Goal: Information Seeking & Learning: Find specific fact

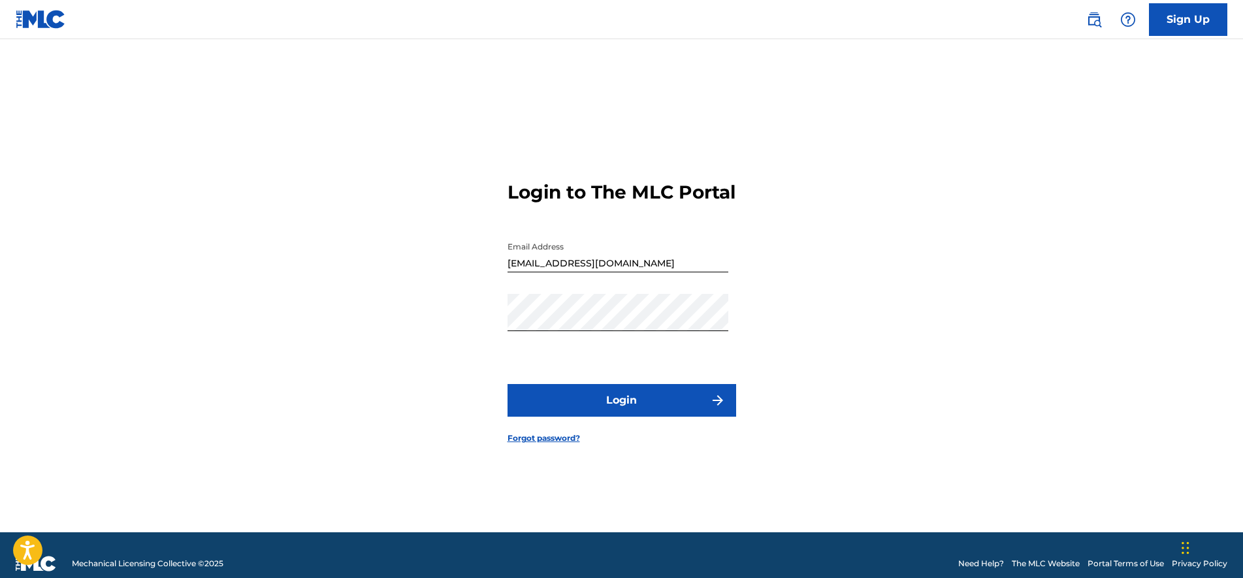
click at [652, 410] on button "Login" at bounding box center [622, 400] width 229 height 33
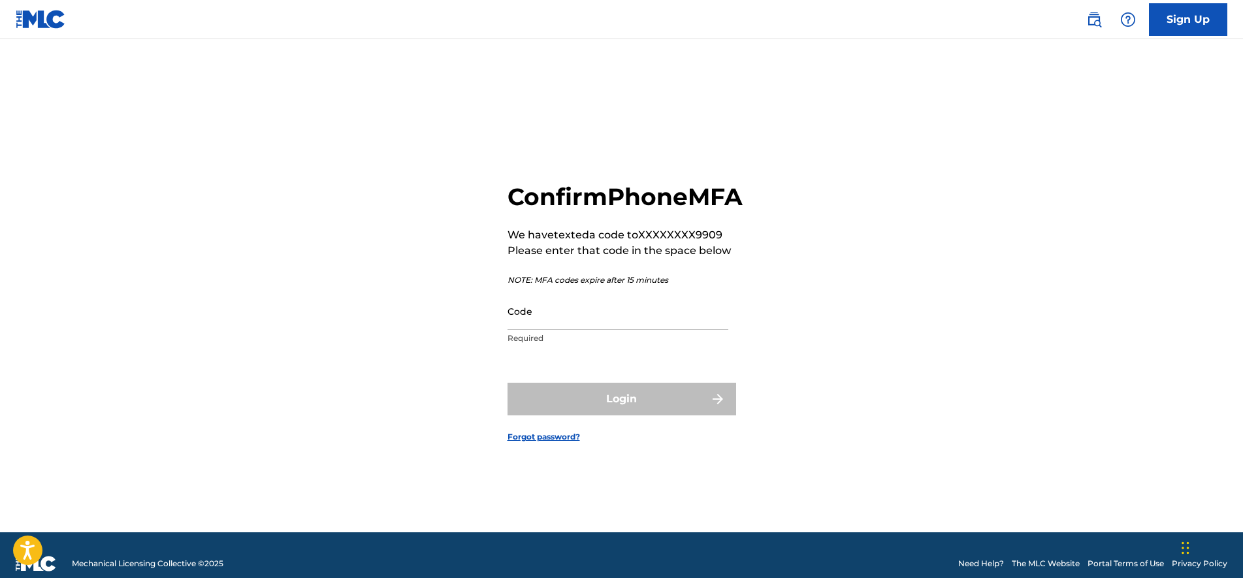
click at [631, 330] on input "Code" at bounding box center [618, 311] width 221 height 37
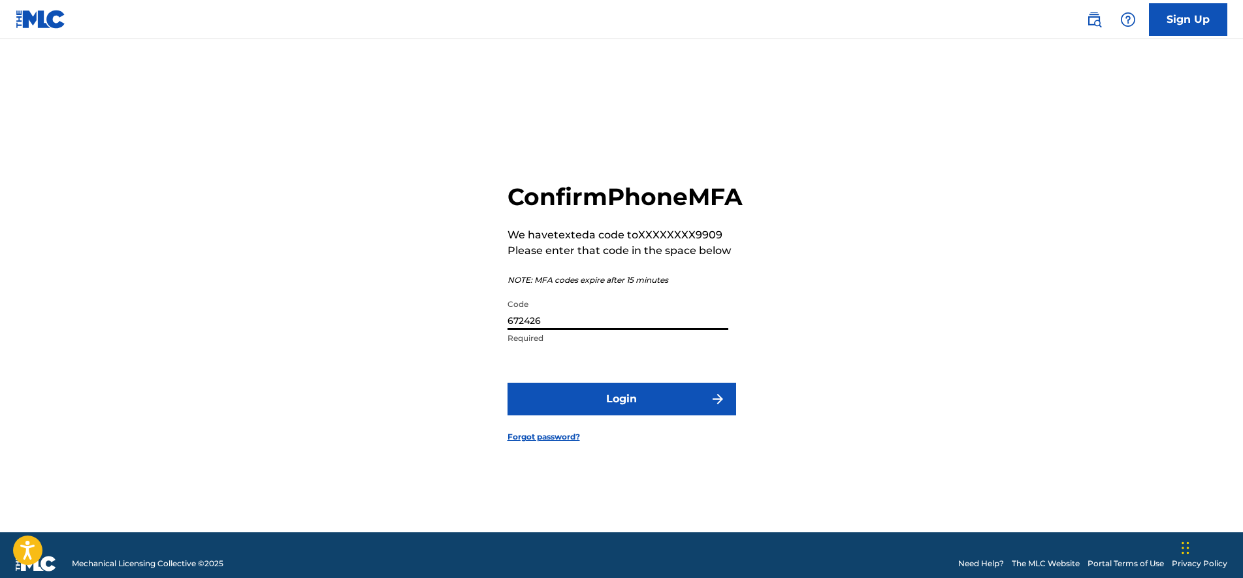
type input "672426"
click at [508, 383] on button "Login" at bounding box center [622, 399] width 229 height 33
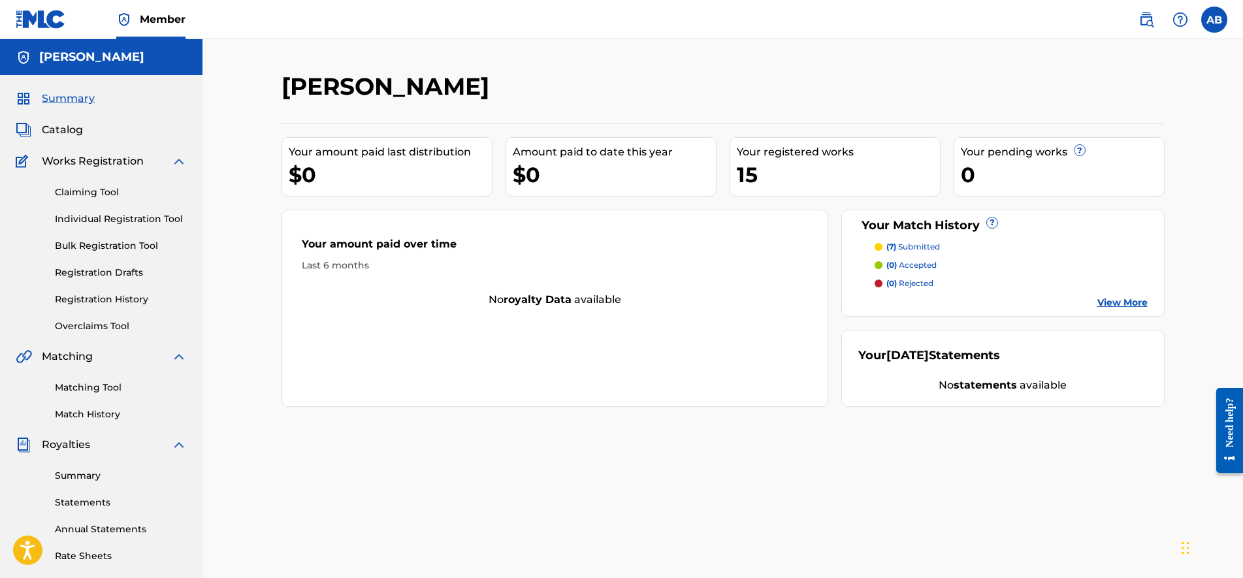
click at [106, 392] on link "Matching Tool" at bounding box center [121, 388] width 132 height 14
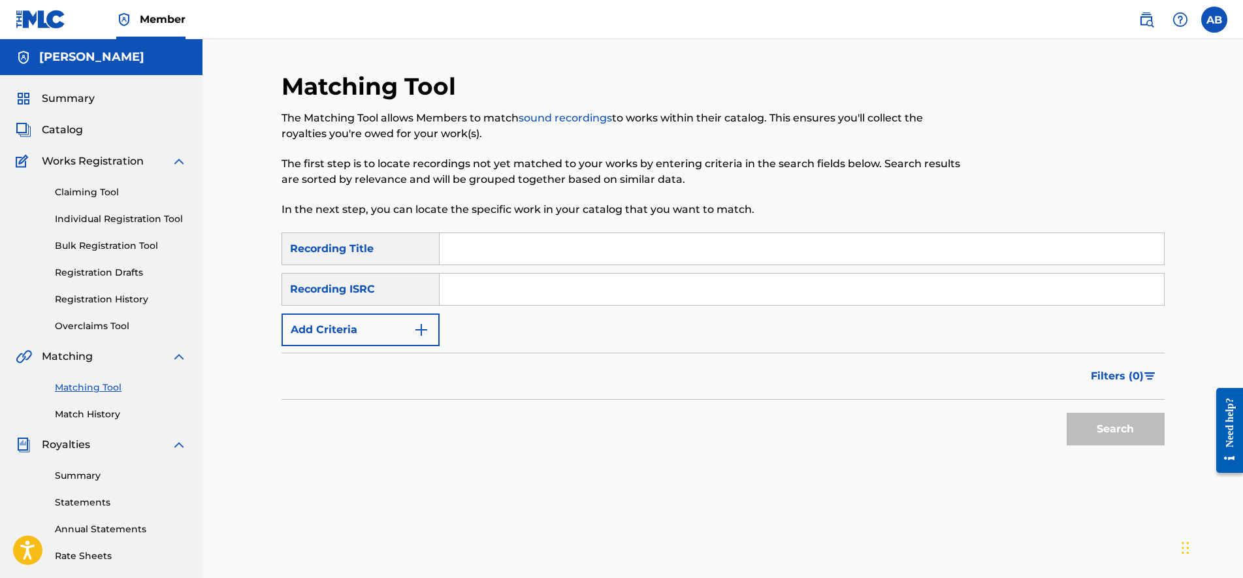
click at [474, 246] on input "Search Form" at bounding box center [802, 248] width 724 height 31
type input "Find Me"
click at [370, 343] on button "Add Criteria" at bounding box center [361, 330] width 158 height 33
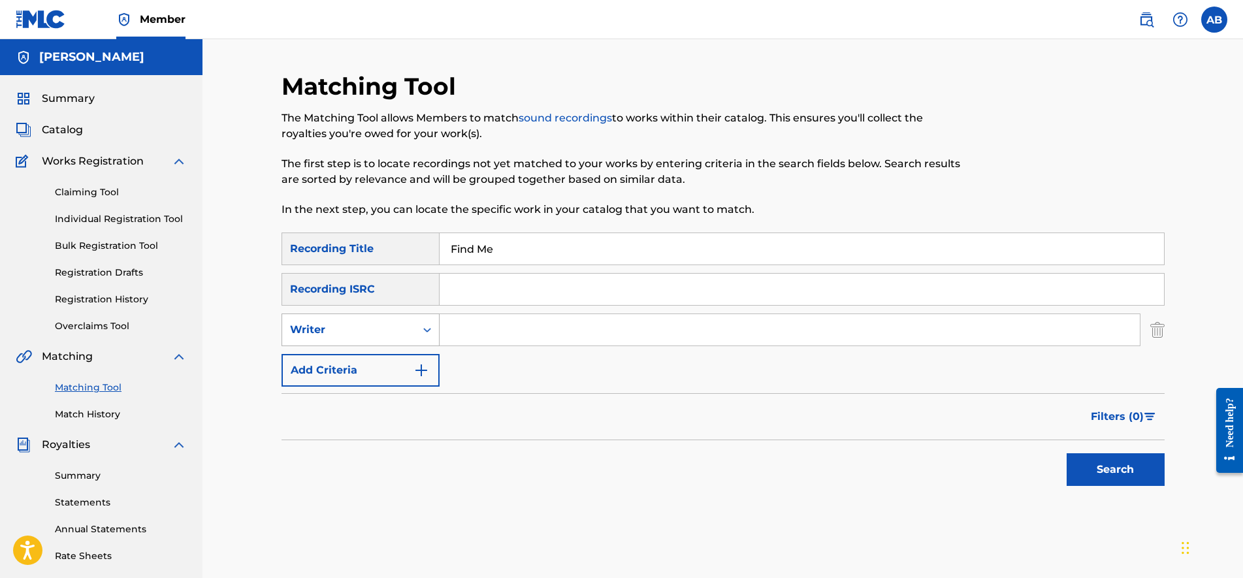
click at [364, 323] on div "Writer" at bounding box center [349, 330] width 118 height 16
click at [378, 354] on div "Recording Artist" at bounding box center [360, 362] width 157 height 33
type input "Skino"
click at [1067, 453] on button "Search" at bounding box center [1116, 469] width 98 height 33
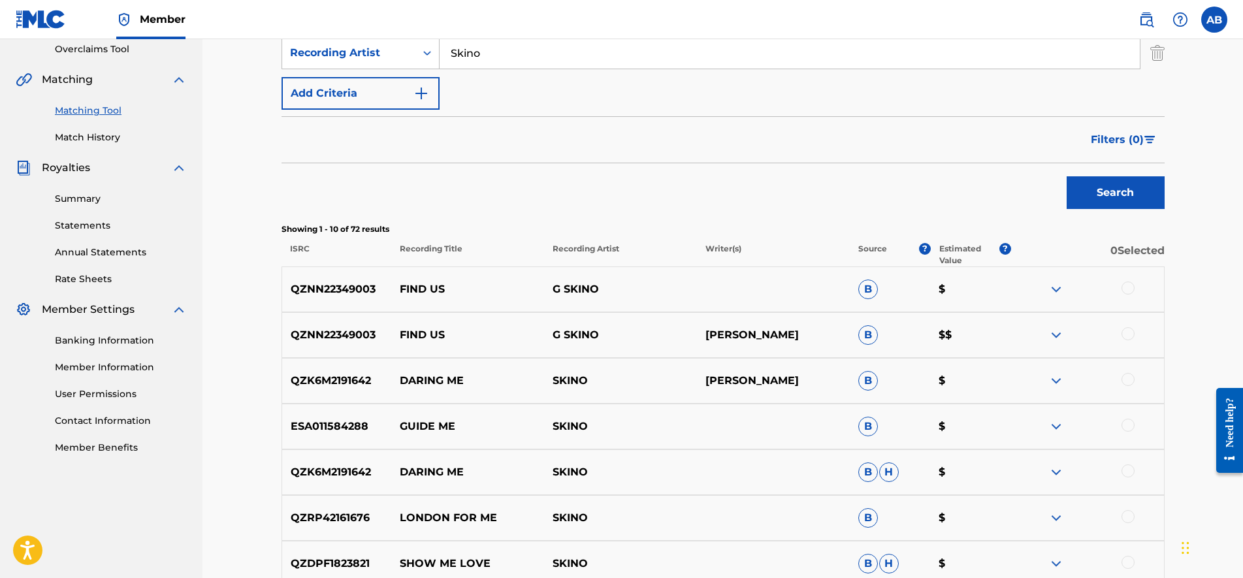
scroll to position [175, 0]
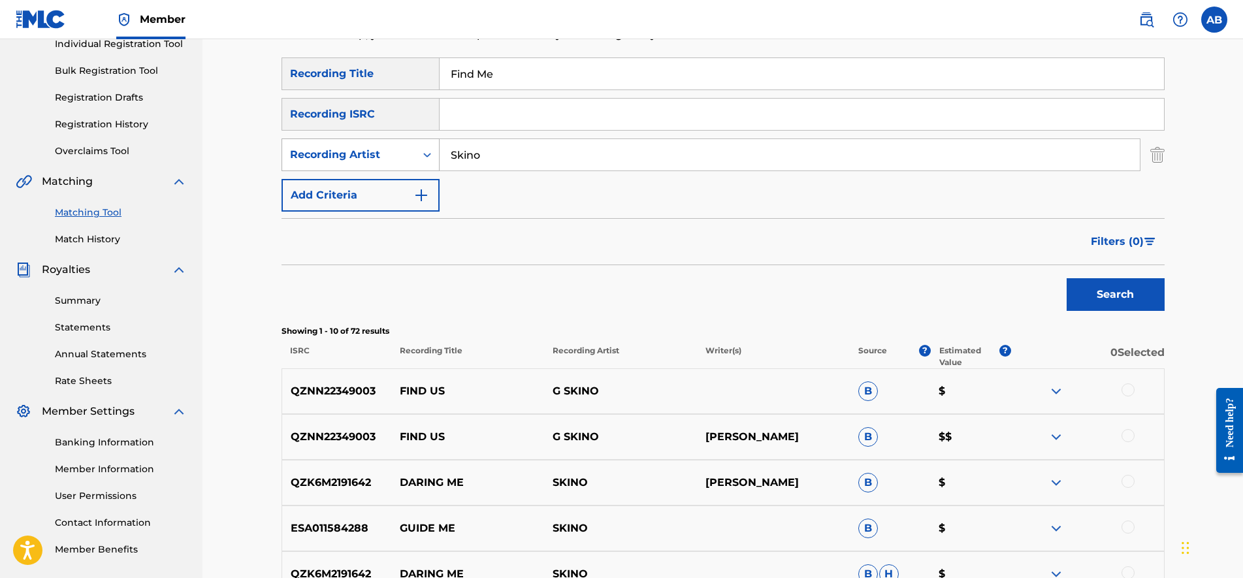
drag, startPoint x: 552, startPoint y: 167, endPoint x: 380, endPoint y: 161, distance: 171.9
click at [385, 161] on div "SearchWithCriteria17b933d6-d0cc-47ae-9555-a1525ca0ece9 Recording Artist Skino" at bounding box center [723, 154] width 883 height 33
drag, startPoint x: 455, startPoint y: 91, endPoint x: 417, endPoint y: 104, distance: 40.1
click at [453, 91] on div "SearchWithCriteria4580beb7-27bb-4de2-be5e-92115538effc Recording Title Find Me …" at bounding box center [723, 134] width 883 height 154
click at [471, 157] on input "Search Form" at bounding box center [790, 154] width 700 height 31
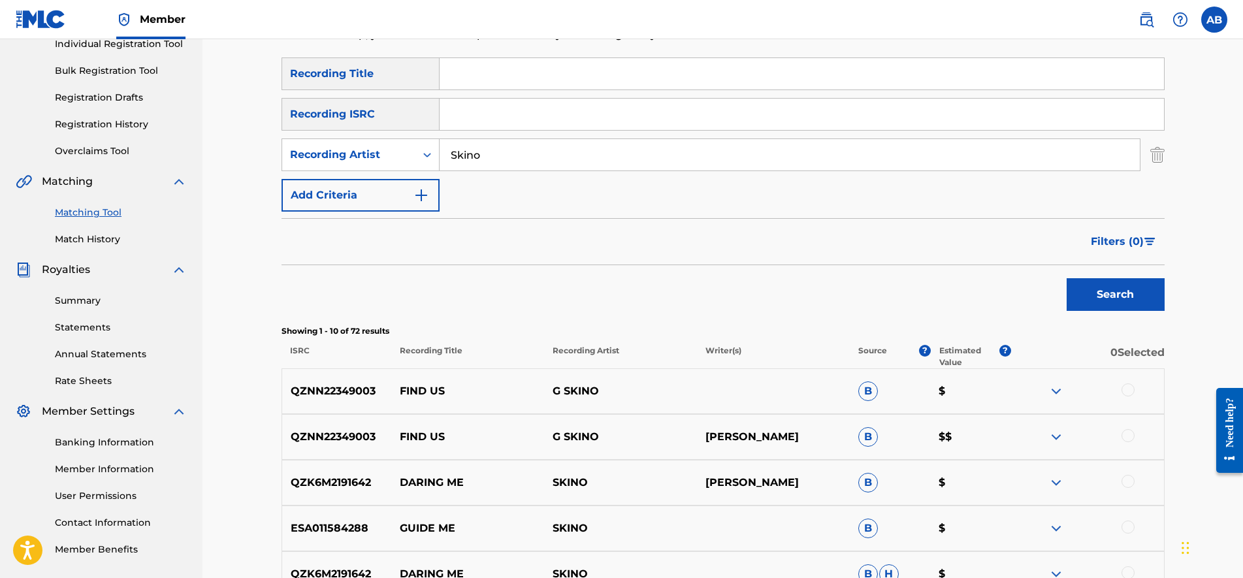
type input "Skino"
click at [1067, 278] on button "Search" at bounding box center [1116, 294] width 98 height 33
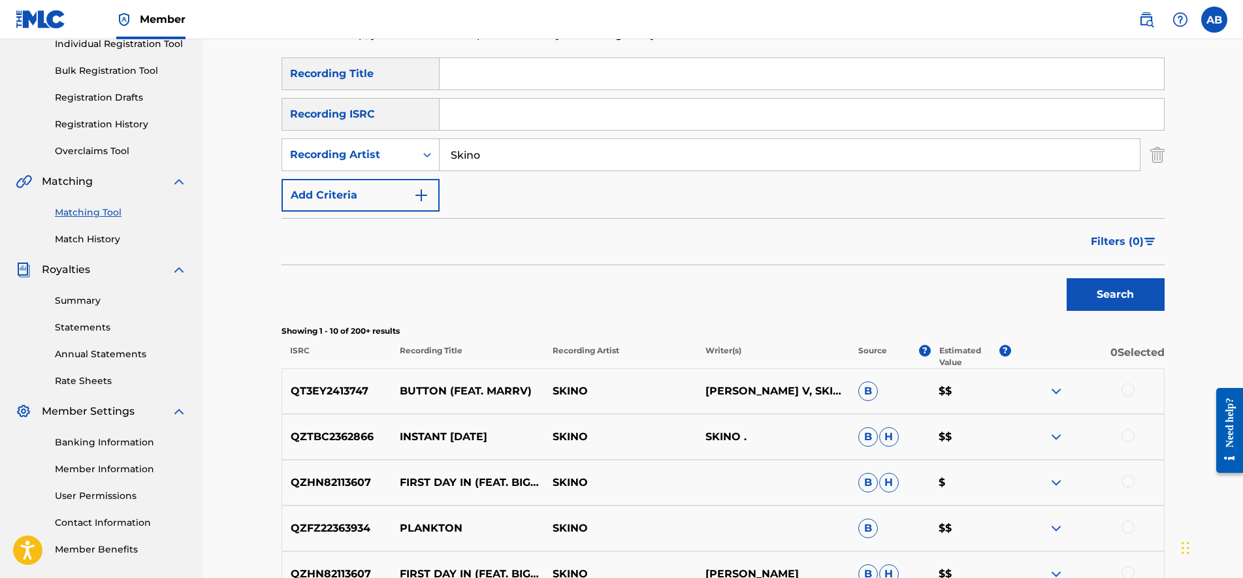
click at [1133, 225] on div "Filters ( 0 )" at bounding box center [1124, 238] width 82 height 39
click at [1133, 242] on span "Filters ( 0 )" at bounding box center [1117, 242] width 53 height 16
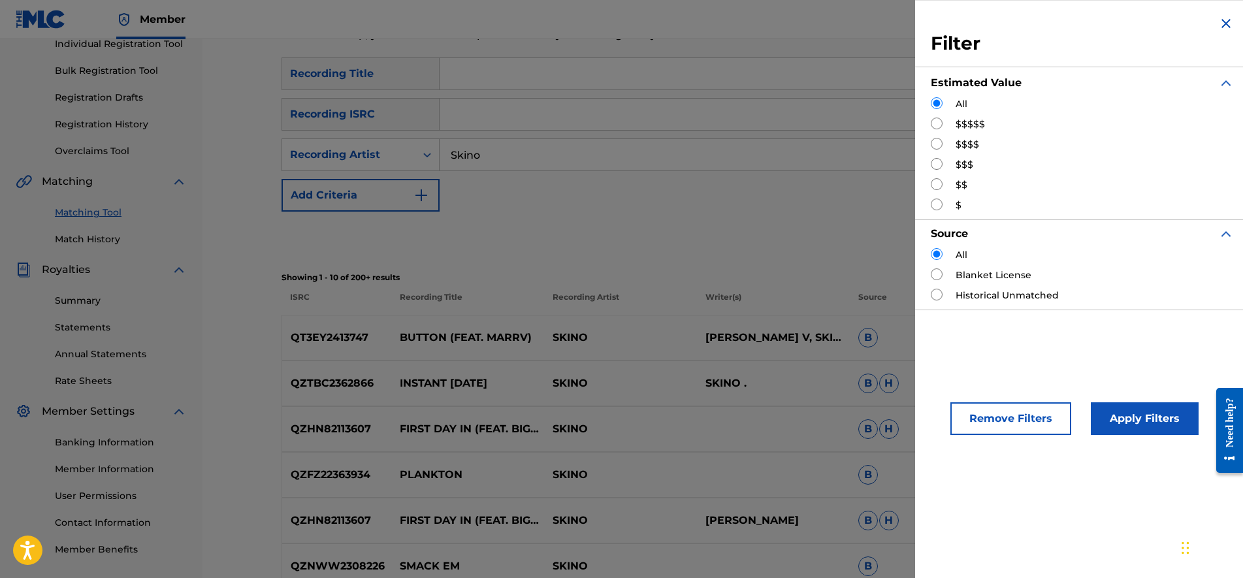
click at [937, 126] on input "Search Form" at bounding box center [937, 124] width 12 height 12
radio input "true"
click at [1134, 418] on button "Apply Filters" at bounding box center [1145, 418] width 108 height 33
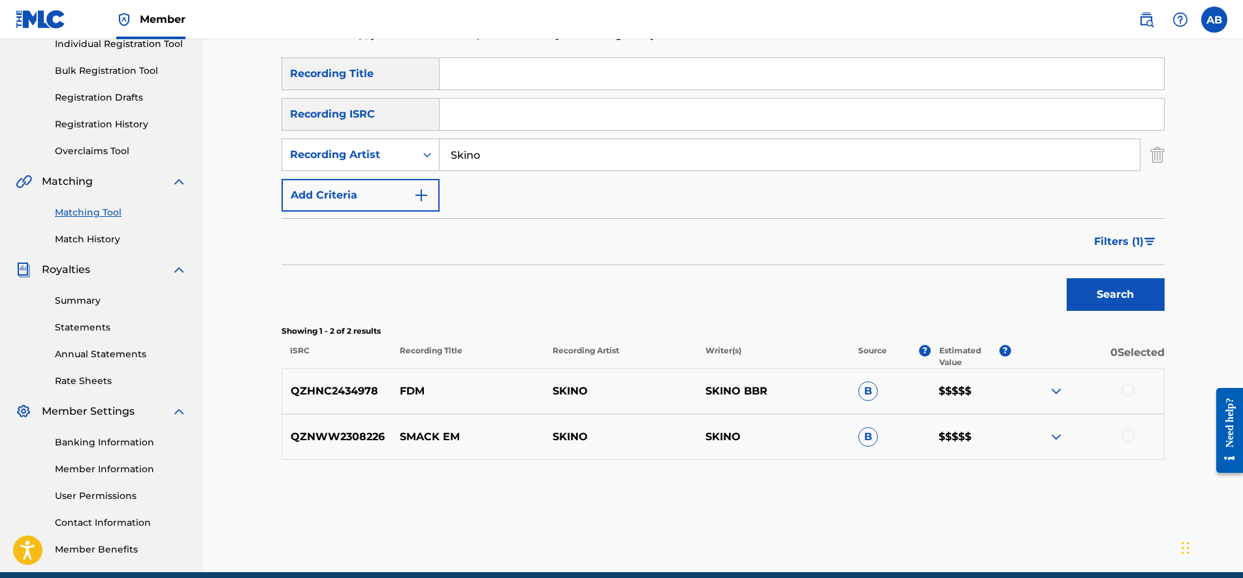
click at [978, 404] on div "QZHNC2434978 FDM SKINO SKINO BBR B $$$$$" at bounding box center [723, 391] width 883 height 46
drag, startPoint x: 973, startPoint y: 386, endPoint x: 930, endPoint y: 388, distance: 43.2
click at [930, 388] on p "$$$$$" at bounding box center [970, 391] width 81 height 16
click at [398, 391] on p "FDM" at bounding box center [467, 391] width 153 height 16
click at [1056, 396] on img at bounding box center [1056, 391] width 16 height 16
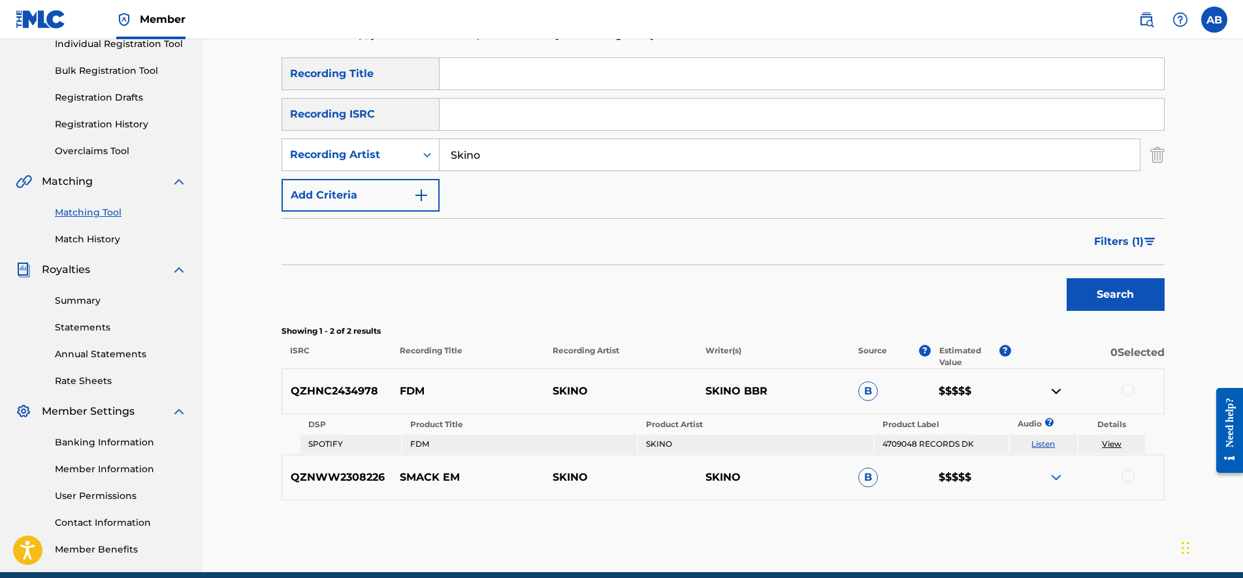
click at [1056, 396] on img at bounding box center [1056, 391] width 16 height 16
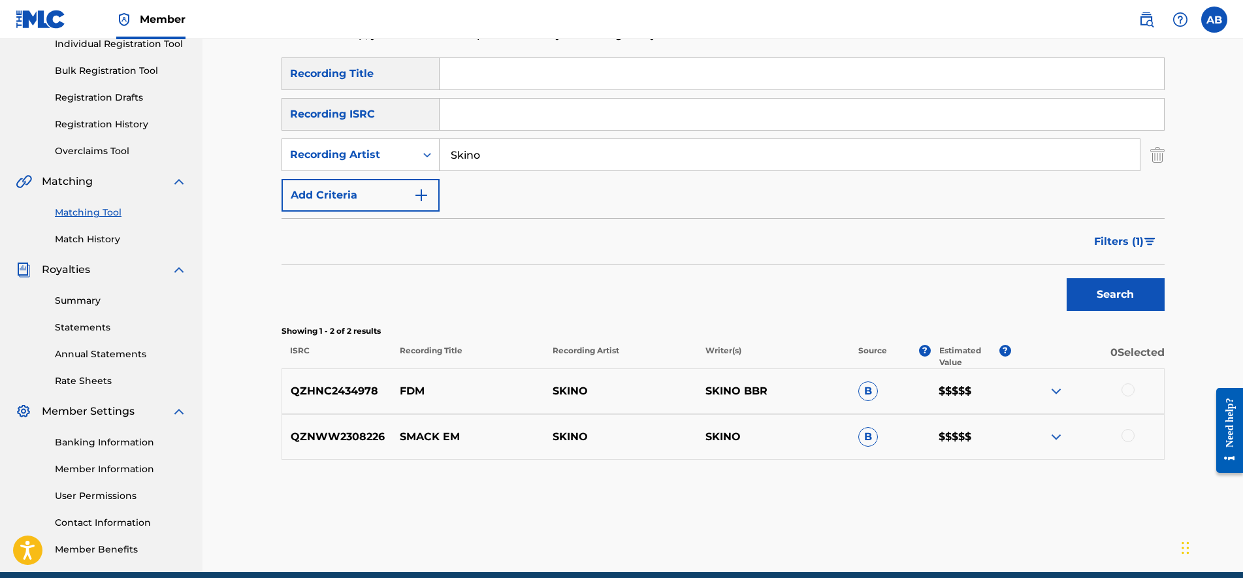
click at [1050, 434] on img at bounding box center [1056, 437] width 16 height 16
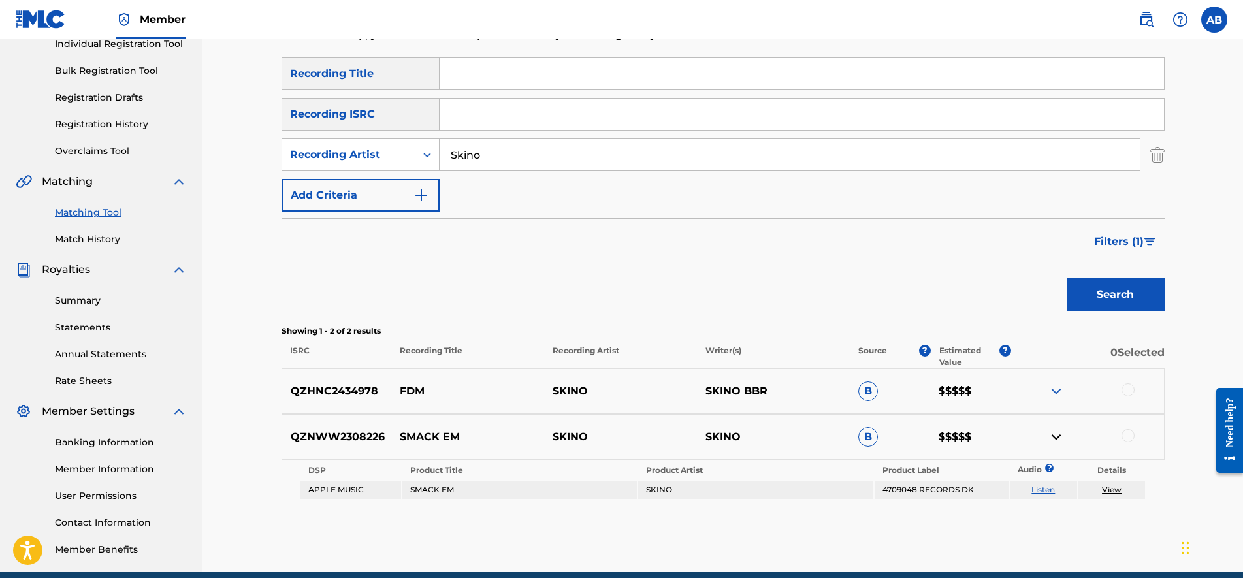
click at [1050, 434] on img at bounding box center [1056, 437] width 16 height 16
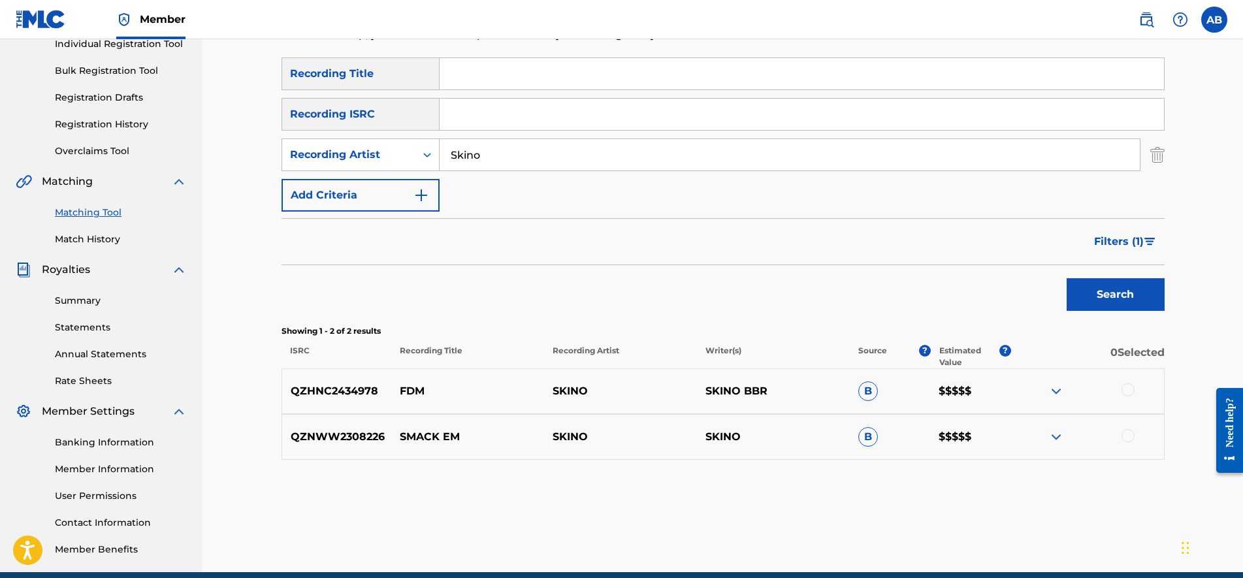
drag, startPoint x: 519, startPoint y: 159, endPoint x: 268, endPoint y: 169, distance: 250.4
click at [272, 169] on div "Matching Tool The Matching Tool allows Members to match sound recordings to wor…" at bounding box center [723, 234] width 914 height 675
type input "T"
type input "No Savage"
click at [530, 82] on input "Search Form" at bounding box center [802, 73] width 724 height 31
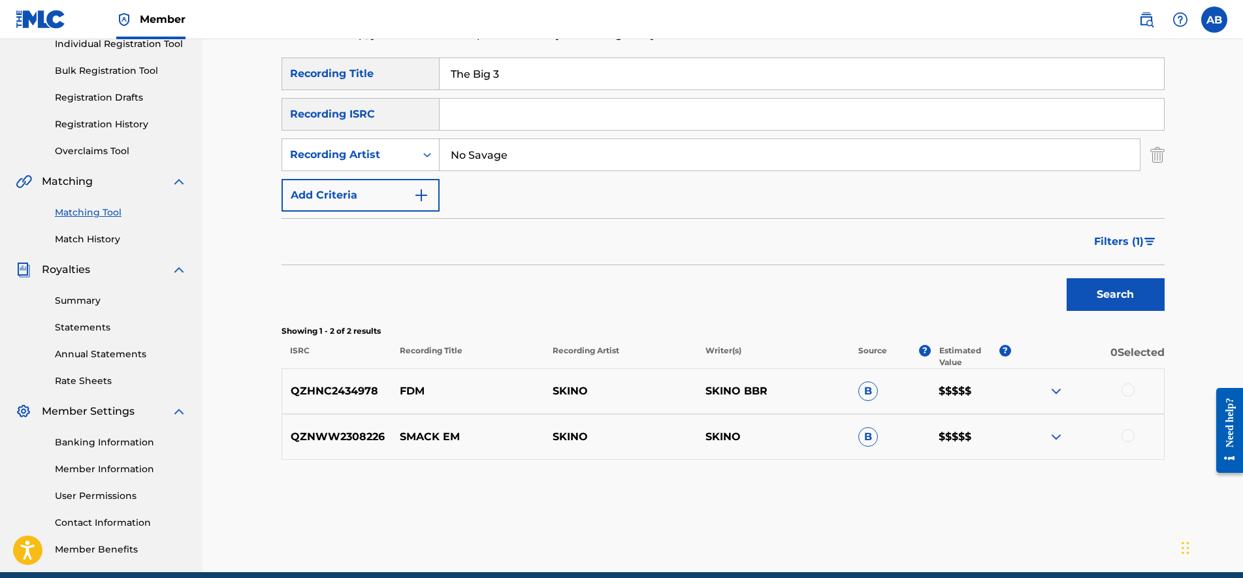
type input "The Big 3"
click at [536, 149] on input "No Savage" at bounding box center [790, 154] width 700 height 31
click at [1092, 284] on button "Search" at bounding box center [1116, 294] width 98 height 33
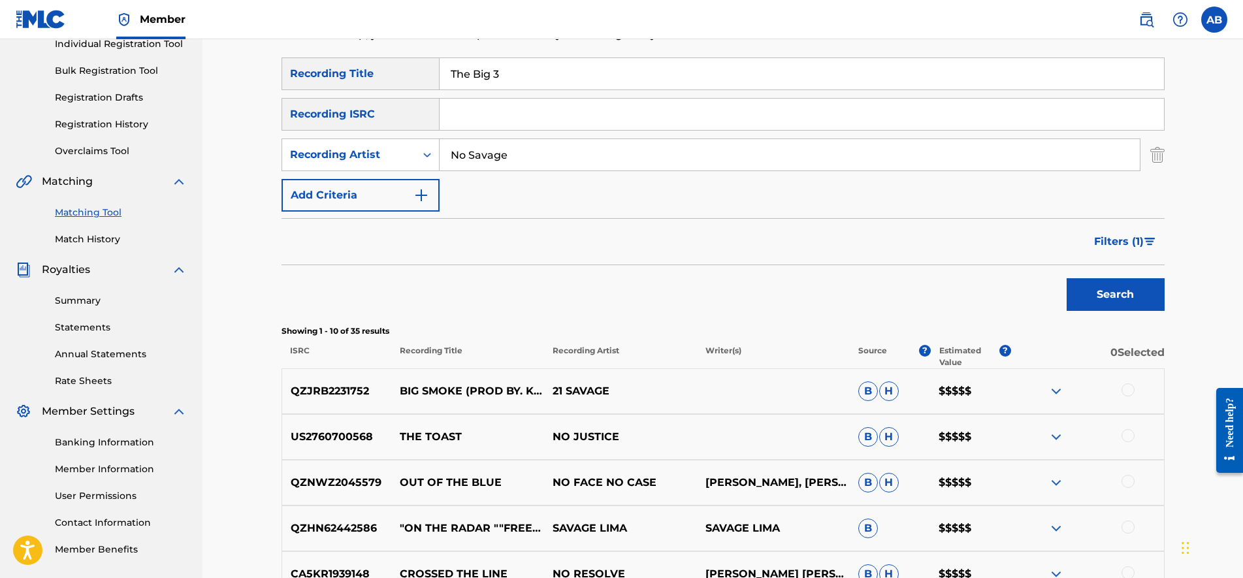
click at [640, 150] on input "No Savage" at bounding box center [790, 154] width 700 height 31
type input "No [PERSON_NAME] Dizzy"
click at [1151, 306] on button "Search" at bounding box center [1116, 294] width 98 height 33
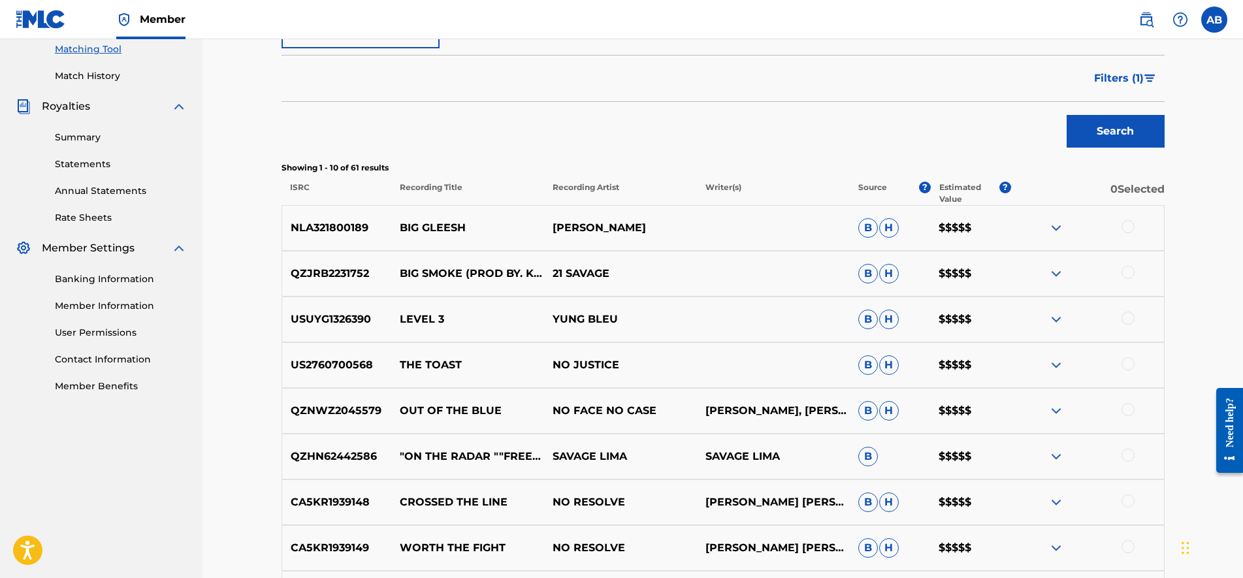
scroll to position [93, 0]
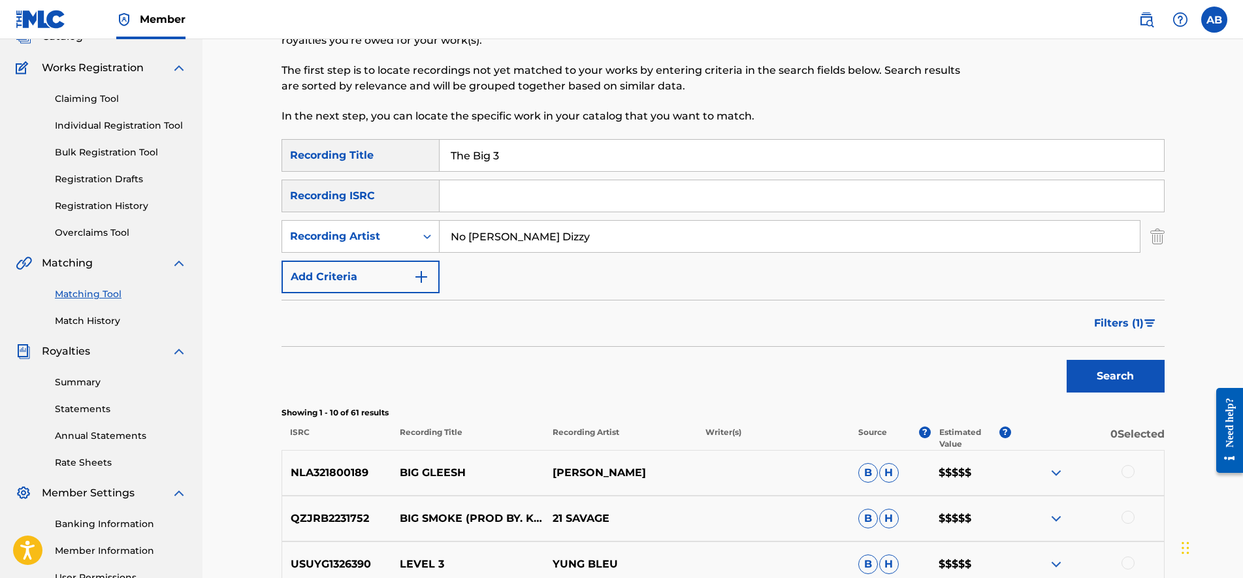
drag, startPoint x: 624, startPoint y: 239, endPoint x: 199, endPoint y: 216, distance: 426.5
click at [299, 250] on div "SearchWithCriteria17b933d6-d0cc-47ae-9555-a1525ca0ece9 Recording Artist No [PER…" at bounding box center [723, 236] width 883 height 33
type input "SLIMEGETEM"
click at [288, 190] on div "SearchWithCriteria4580beb7-27bb-4de2-be5e-92115538effc Recording Title The Big …" at bounding box center [723, 216] width 883 height 154
type input "me vs me"
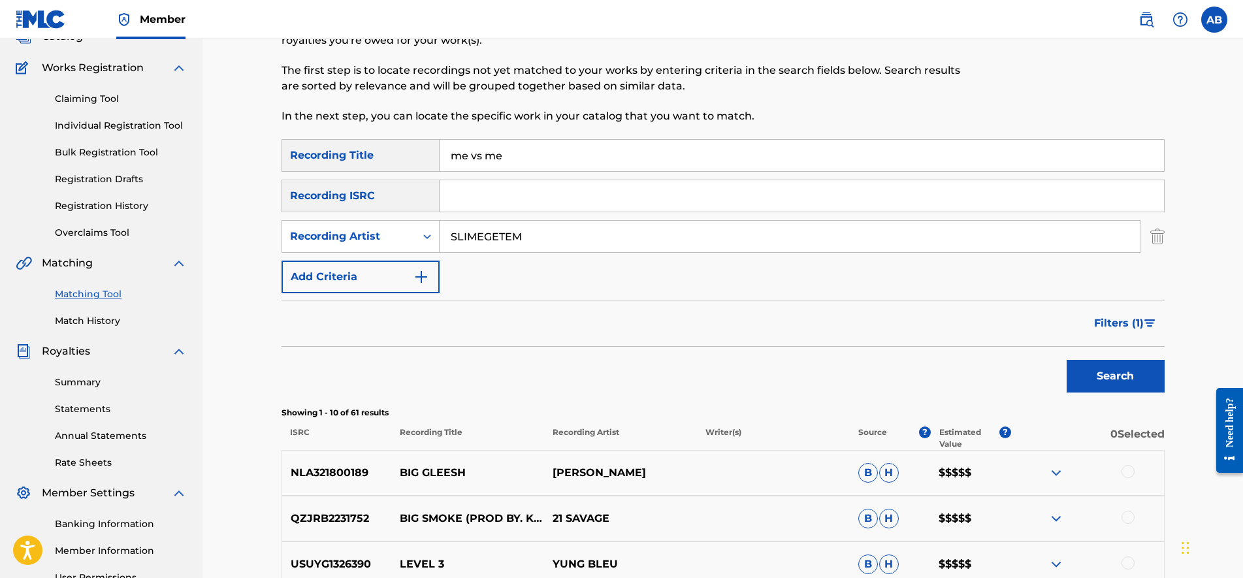
click at [1067, 360] on button "Search" at bounding box center [1116, 376] width 98 height 33
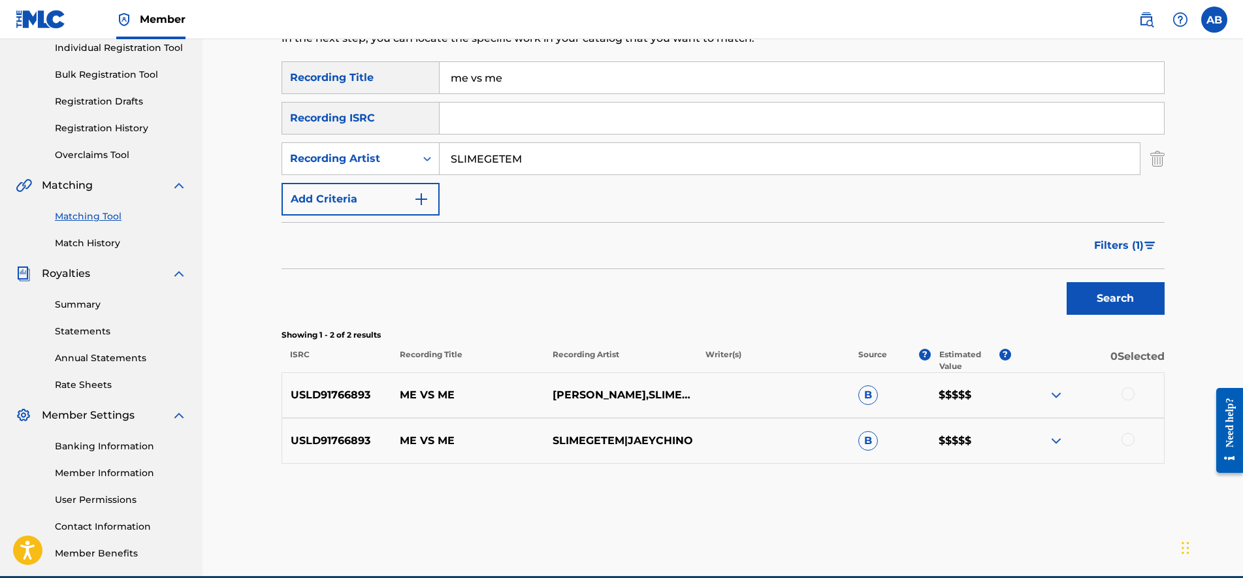
scroll to position [175, 0]
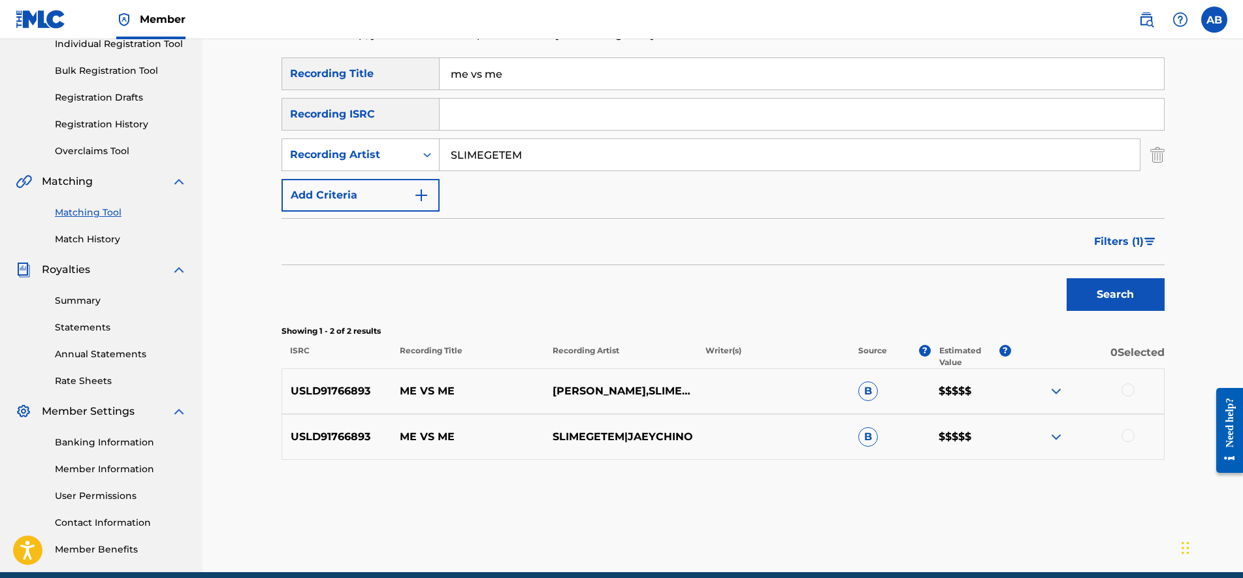
click at [980, 388] on p "$$$$$" at bounding box center [970, 391] width 81 height 16
click at [1075, 438] on div at bounding box center [1087, 437] width 153 height 16
click at [1068, 430] on div at bounding box center [1087, 437] width 153 height 16
click at [1040, 433] on div at bounding box center [1087, 437] width 153 height 16
click at [1056, 432] on img at bounding box center [1056, 437] width 16 height 16
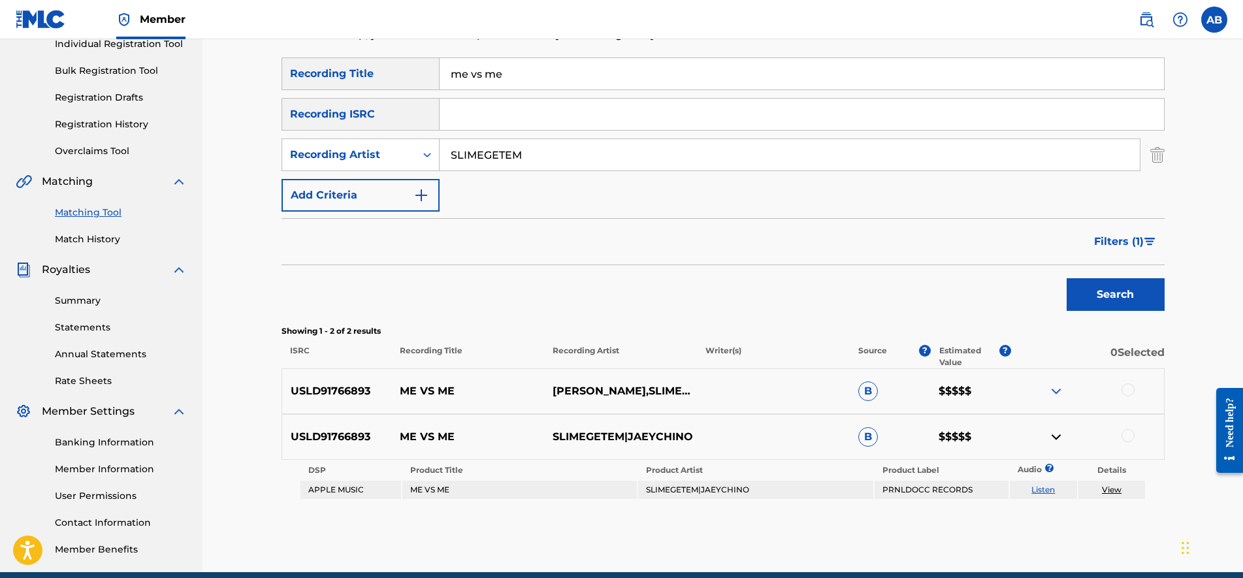
click at [1048, 393] on div at bounding box center [1087, 391] width 153 height 16
click at [1054, 391] on img at bounding box center [1056, 391] width 16 height 16
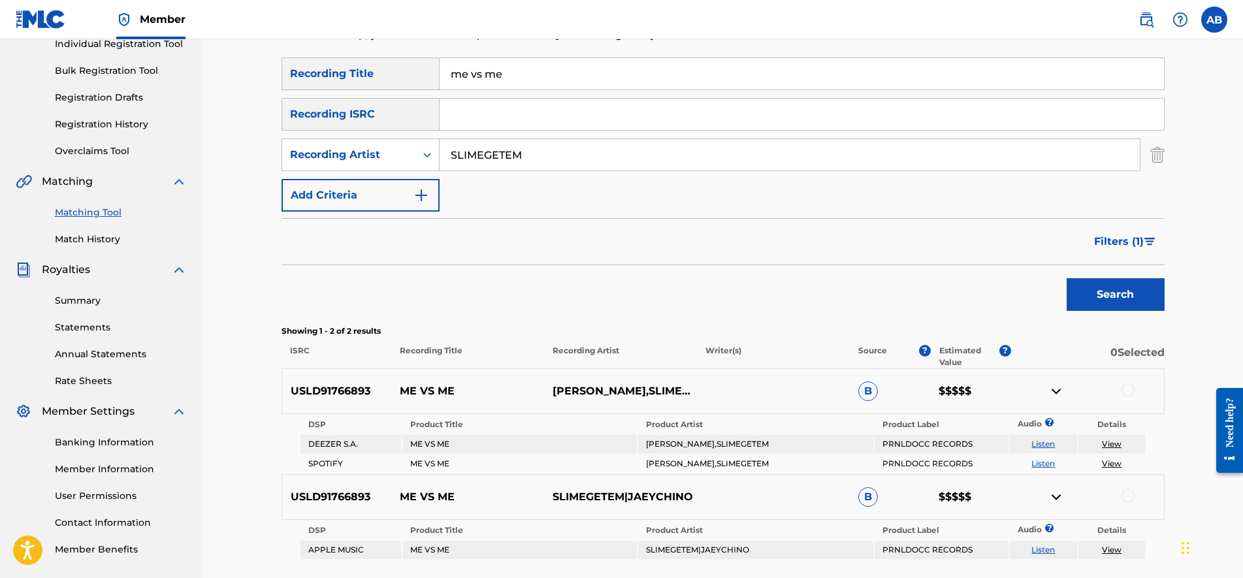
click at [958, 393] on p "$$$$$" at bounding box center [970, 391] width 81 height 16
click at [1138, 389] on div at bounding box center [1087, 391] width 153 height 16
click at [953, 393] on p "$$$$$" at bounding box center [970, 391] width 81 height 16
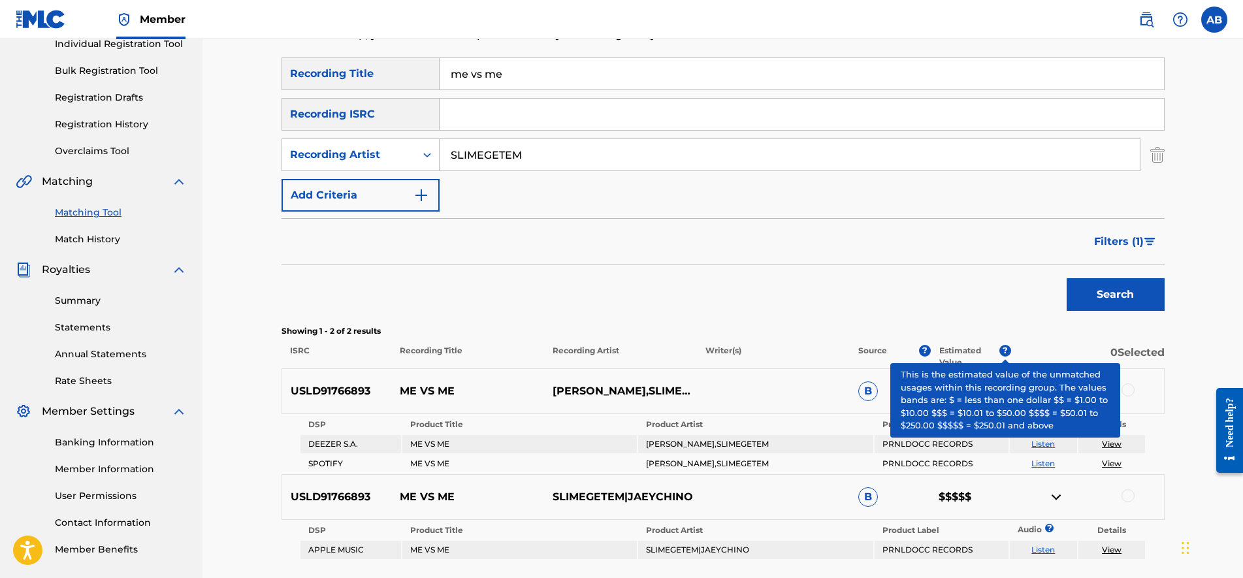
click at [1004, 352] on span "?" at bounding box center [1005, 351] width 12 height 12
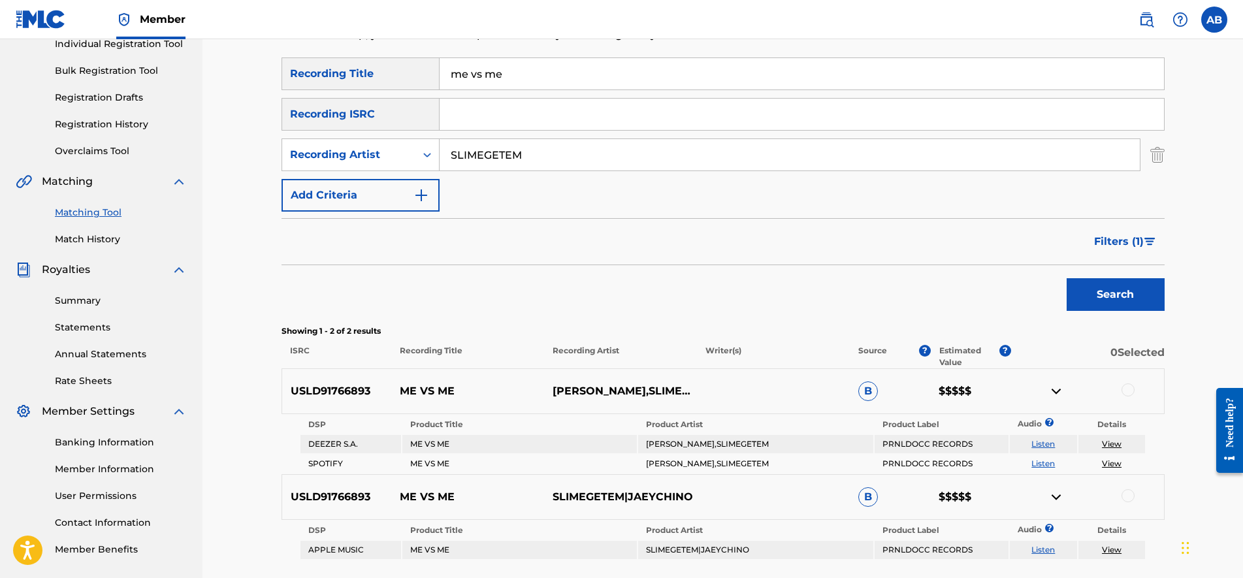
scroll to position [285, 0]
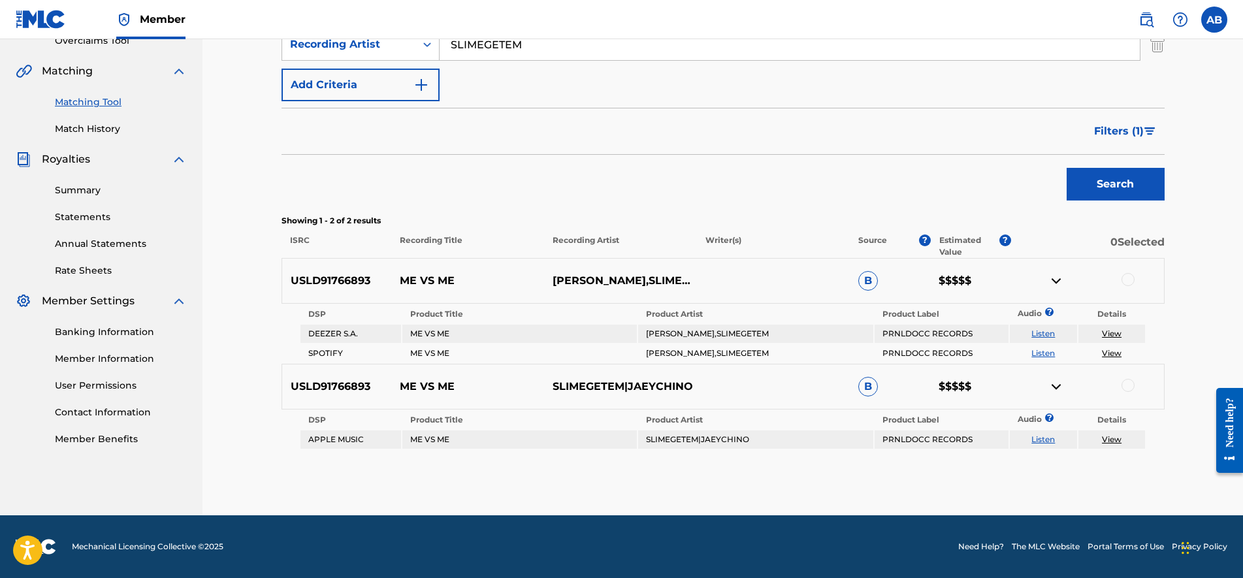
click at [905, 335] on td "PRNLDOCC RECORDS" at bounding box center [942, 334] width 134 height 18
drag, startPoint x: 905, startPoint y: 335, endPoint x: 882, endPoint y: 335, distance: 22.9
click at [882, 335] on td "PRNLDOCC RECORDS" at bounding box center [942, 334] width 134 height 18
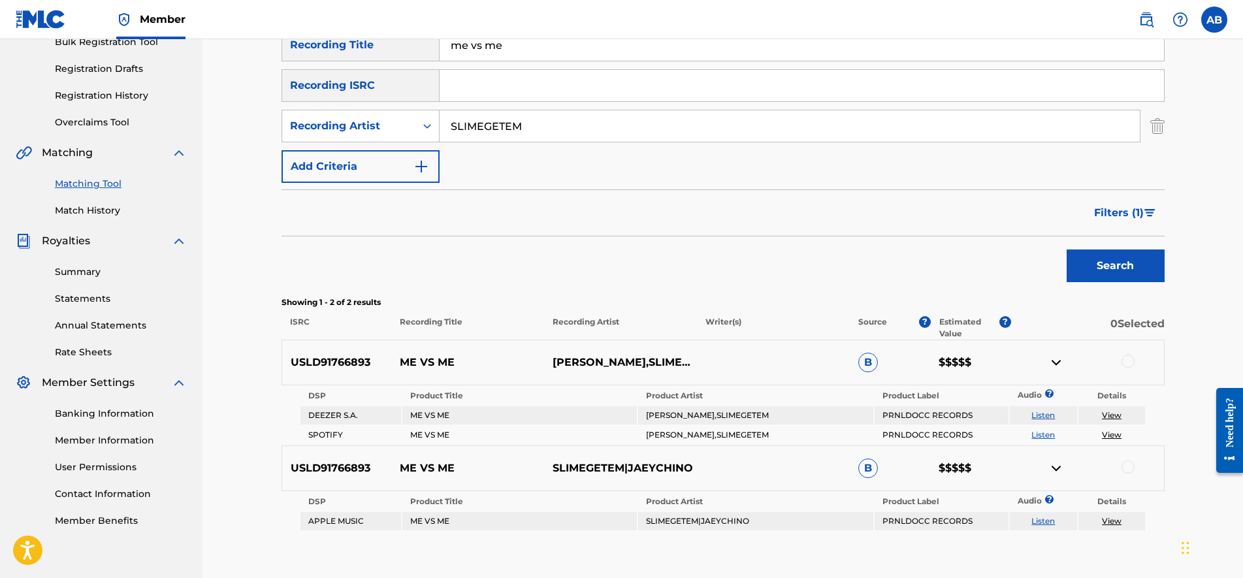
scroll to position [122, 0]
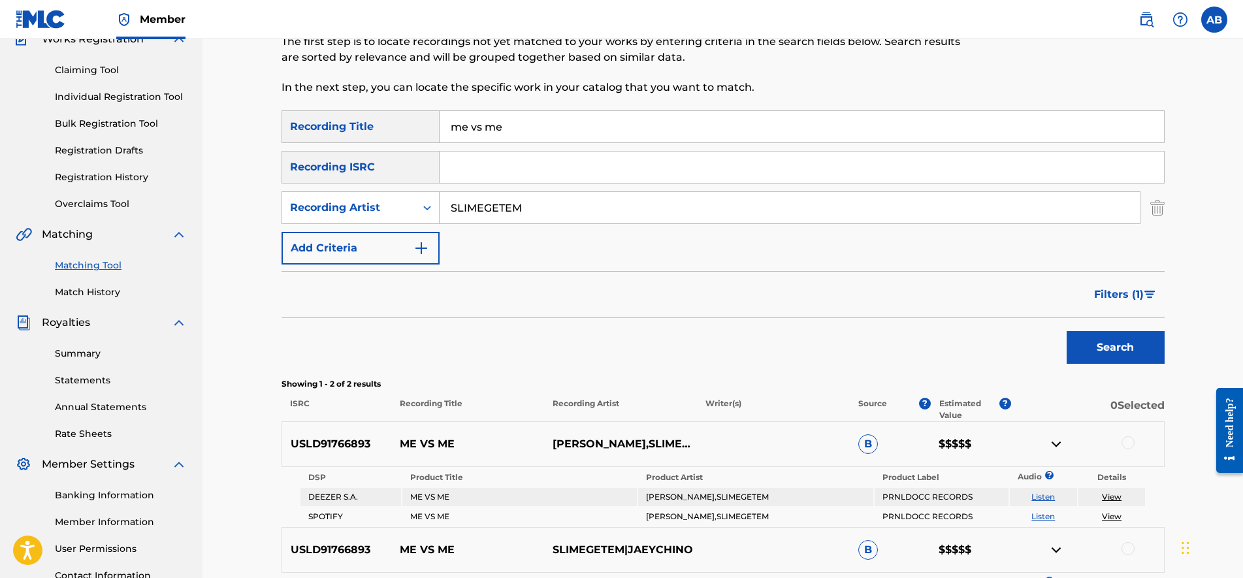
drag, startPoint x: 550, startPoint y: 221, endPoint x: 462, endPoint y: 214, distance: 87.9
click at [463, 214] on input "SLIMEGETEM" at bounding box center [790, 207] width 700 height 31
drag, startPoint x: 624, startPoint y: 189, endPoint x: 393, endPoint y: 224, distance: 233.2
click at [406, 228] on div "SearchWithCriteria4580beb7-27bb-4de2-be5e-92115538effc Recording Title me vs me…" at bounding box center [723, 187] width 883 height 154
drag, startPoint x: 393, startPoint y: 224, endPoint x: 585, endPoint y: 208, distance: 192.0
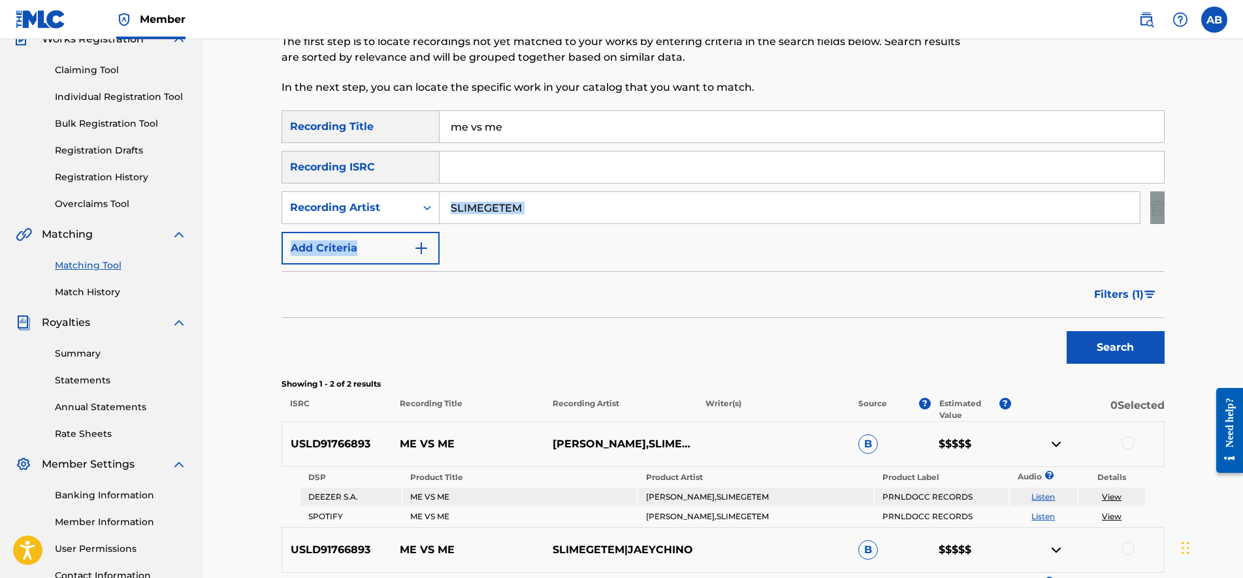
click at [585, 208] on input "SLIMEGETEM" at bounding box center [790, 207] width 700 height 31
type input "h"
type input "HavinMotion"
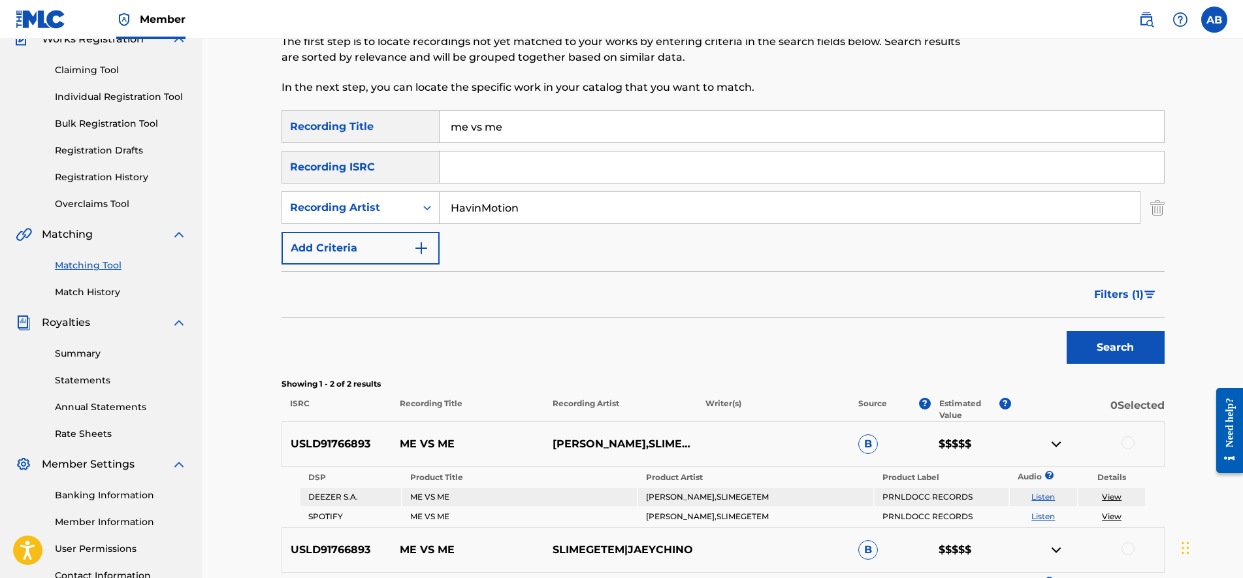
drag, startPoint x: 530, startPoint y: 129, endPoint x: 323, endPoint y: 152, distance: 207.7
click at [331, 150] on div "SearchWithCriteria4580beb7-27bb-4de2-be5e-92115538effc Recording Title me vs me…" at bounding box center [723, 187] width 883 height 154
click at [1120, 342] on button "Search" at bounding box center [1116, 347] width 98 height 33
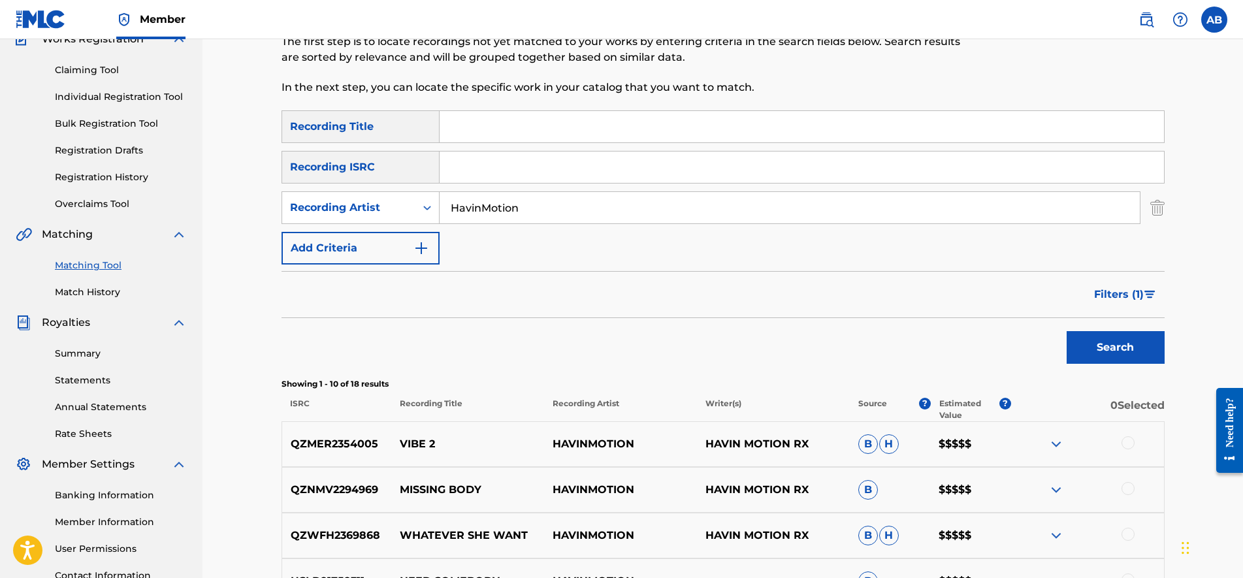
click at [1134, 278] on div "Filters ( 1 )" at bounding box center [1125, 291] width 78 height 39
click at [1130, 302] on span "Filters ( 1 )" at bounding box center [1119, 295] width 50 height 16
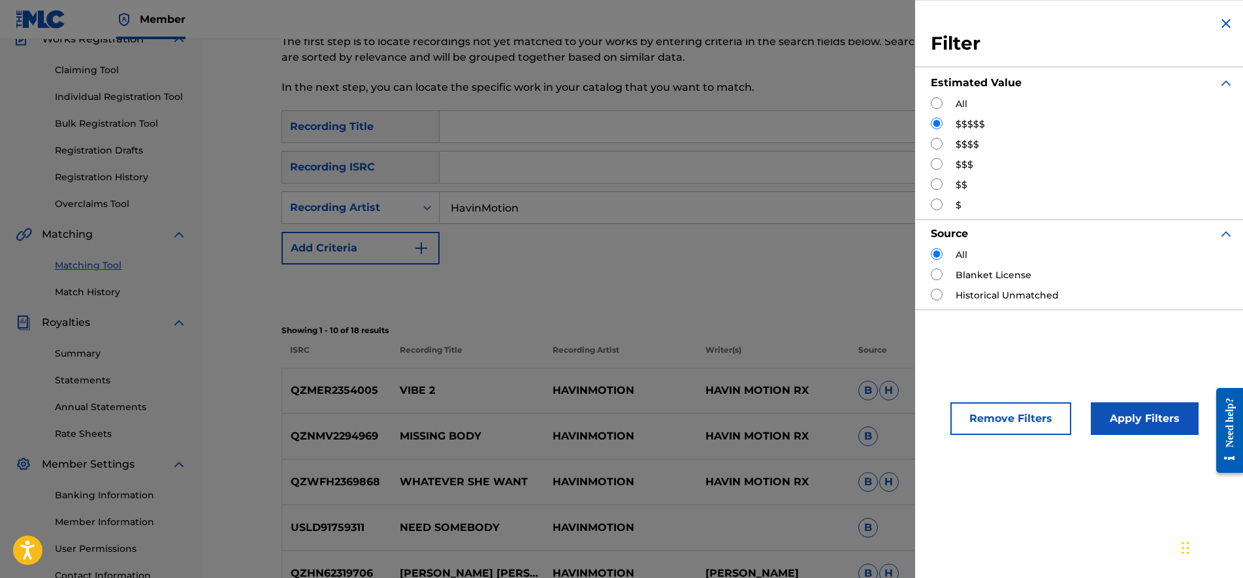
click at [952, 207] on div "$" at bounding box center [1082, 206] width 303 height 14
click at [933, 201] on input "Search Form" at bounding box center [937, 205] width 12 height 12
radio input "true"
click at [1123, 427] on button "Apply Filters" at bounding box center [1145, 418] width 108 height 33
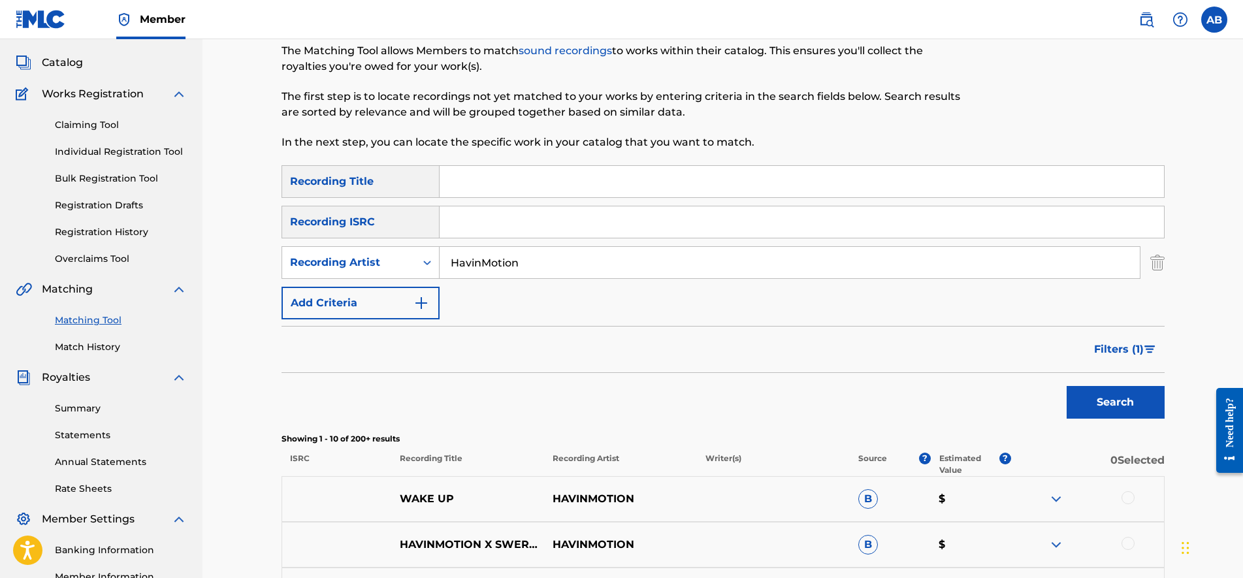
scroll to position [93, 0]
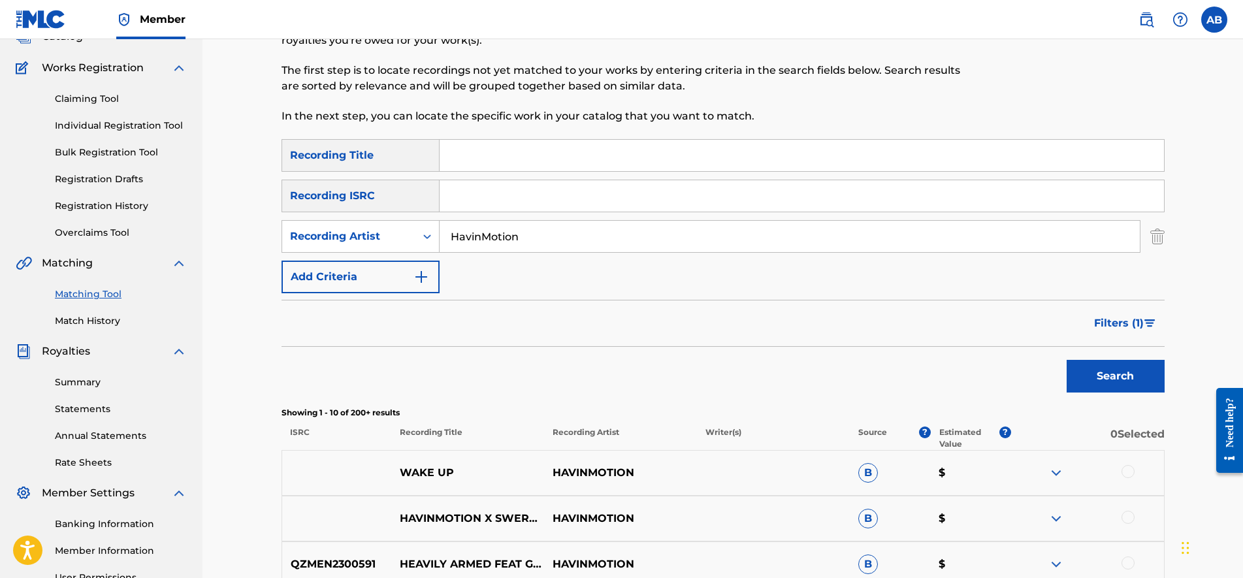
drag, startPoint x: 558, startPoint y: 247, endPoint x: 256, endPoint y: 245, distance: 302.4
click at [286, 243] on div "SearchWithCriteria17b933d6-d0cc-47ae-9555-a1525ca0ece9 Recording Artist HavinMo…" at bounding box center [723, 236] width 883 height 33
type input "BabySolid"
click at [1067, 360] on button "Search" at bounding box center [1116, 376] width 98 height 33
drag, startPoint x: 508, startPoint y: 152, endPoint x: 76, endPoint y: 132, distance: 432.2
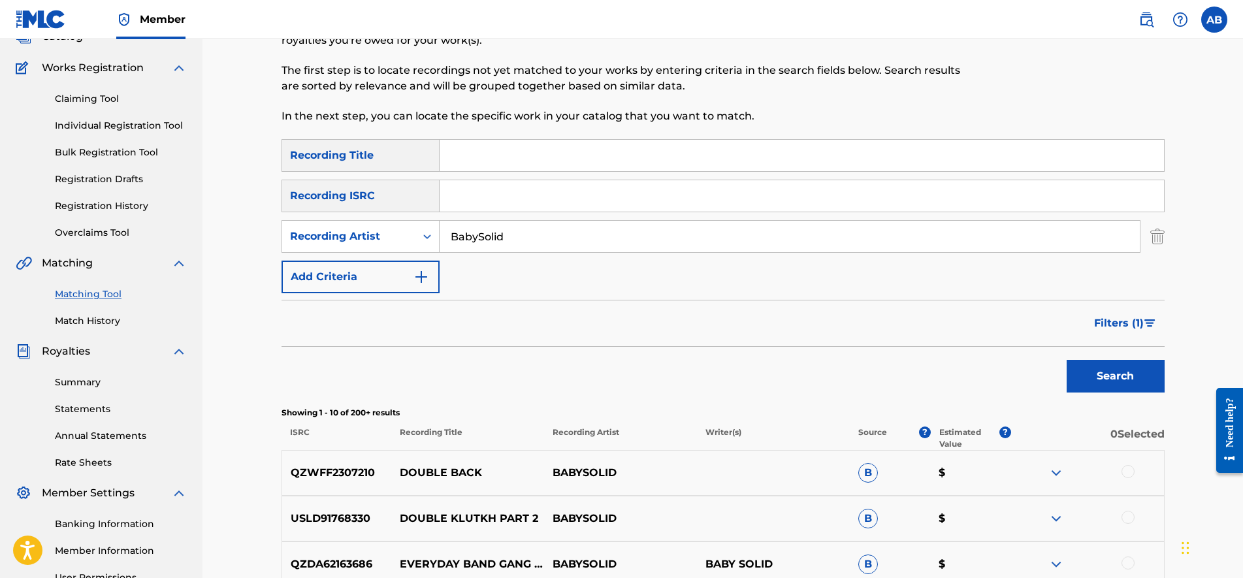
click at [285, 169] on div "SearchWithCriteria4580beb7-27bb-4de2-be5e-92115538effc Recording Title" at bounding box center [723, 155] width 883 height 33
type input "Heartbreaker"
click at [1067, 360] on button "Search" at bounding box center [1116, 376] width 98 height 33
